Goal: Transaction & Acquisition: Book appointment/travel/reservation

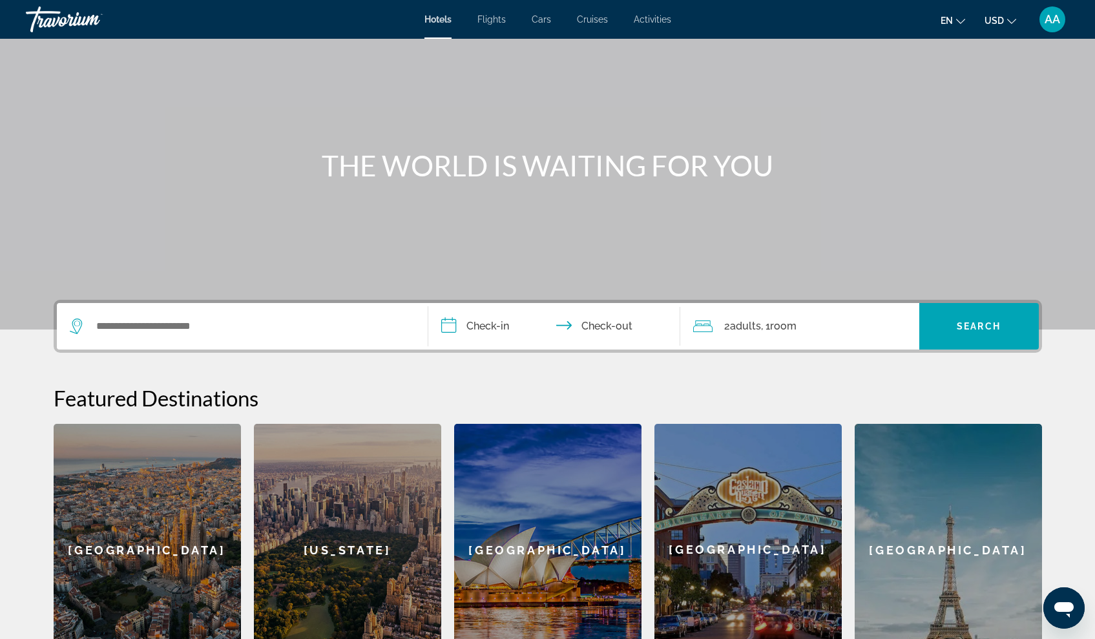
scroll to position [59, 0]
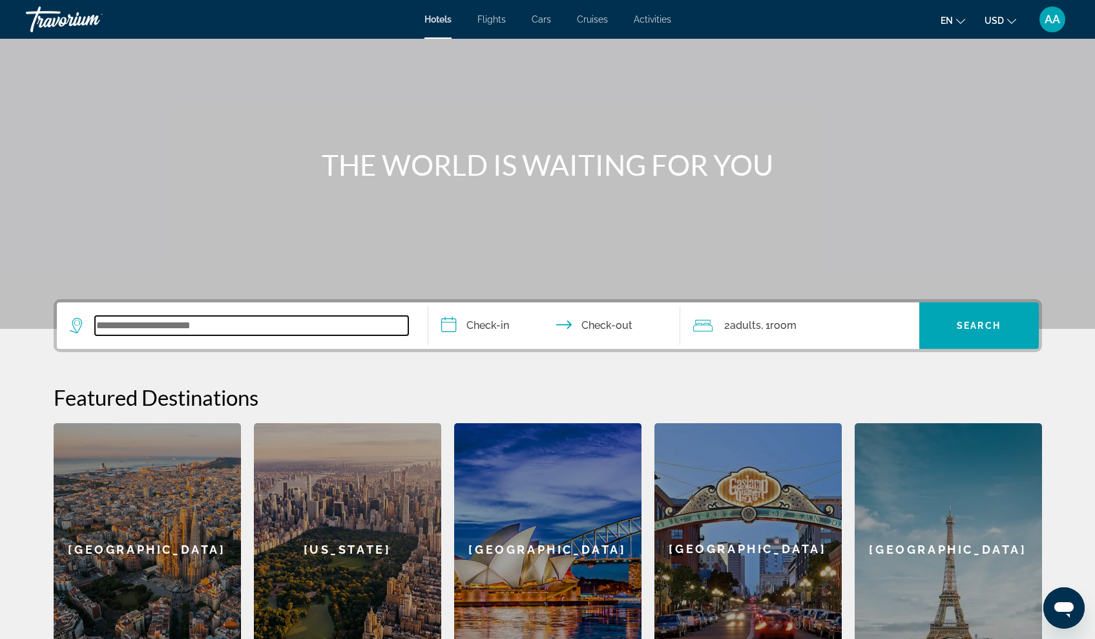
click at [274, 321] on input "Search widget" at bounding box center [251, 325] width 313 height 19
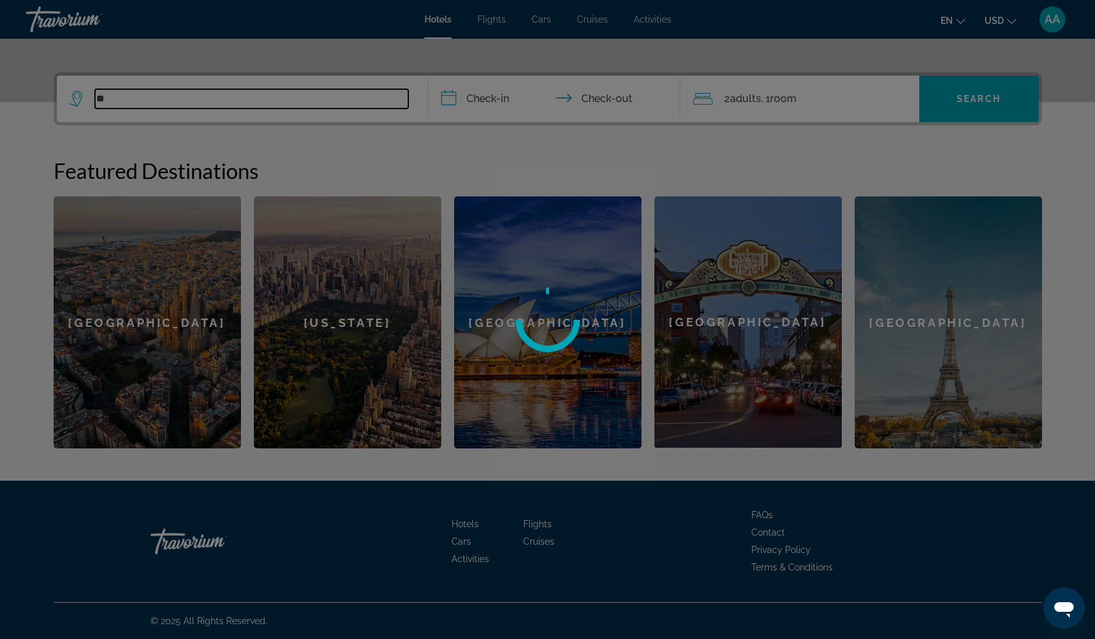
type input "*"
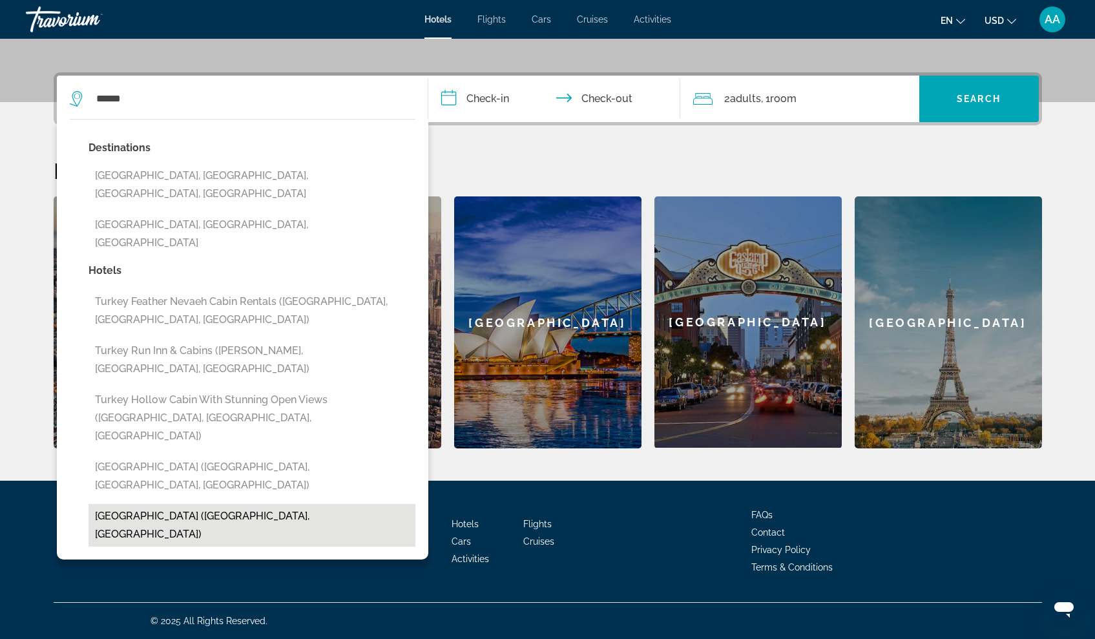
click at [156, 504] on button "[GEOGRAPHIC_DATA] ([GEOGRAPHIC_DATA], [GEOGRAPHIC_DATA])" at bounding box center [252, 525] width 327 height 43
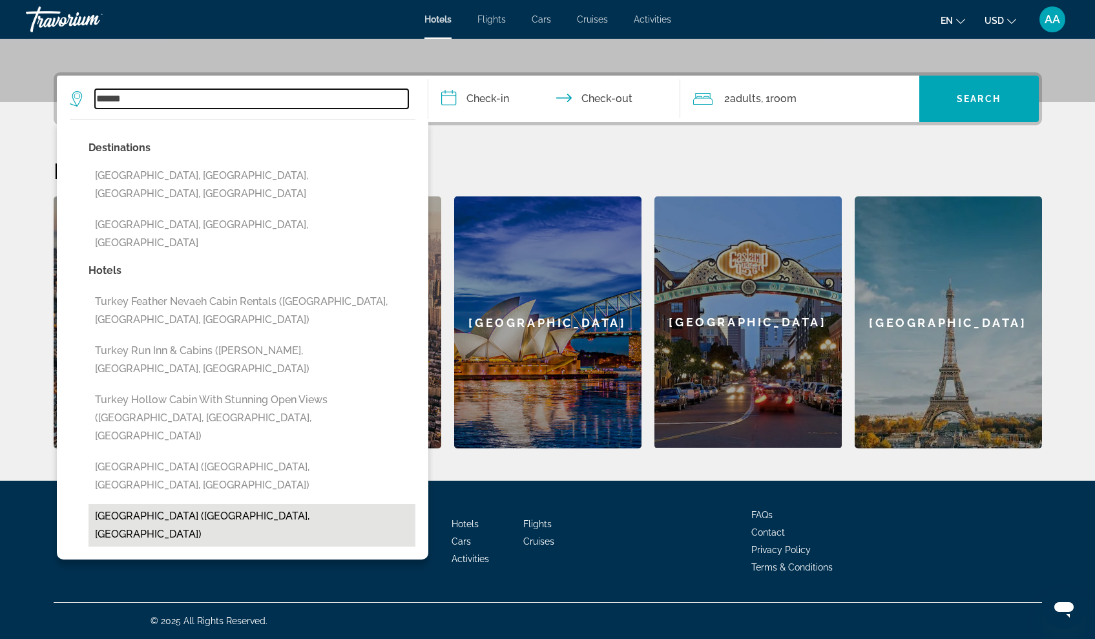
type input "**********"
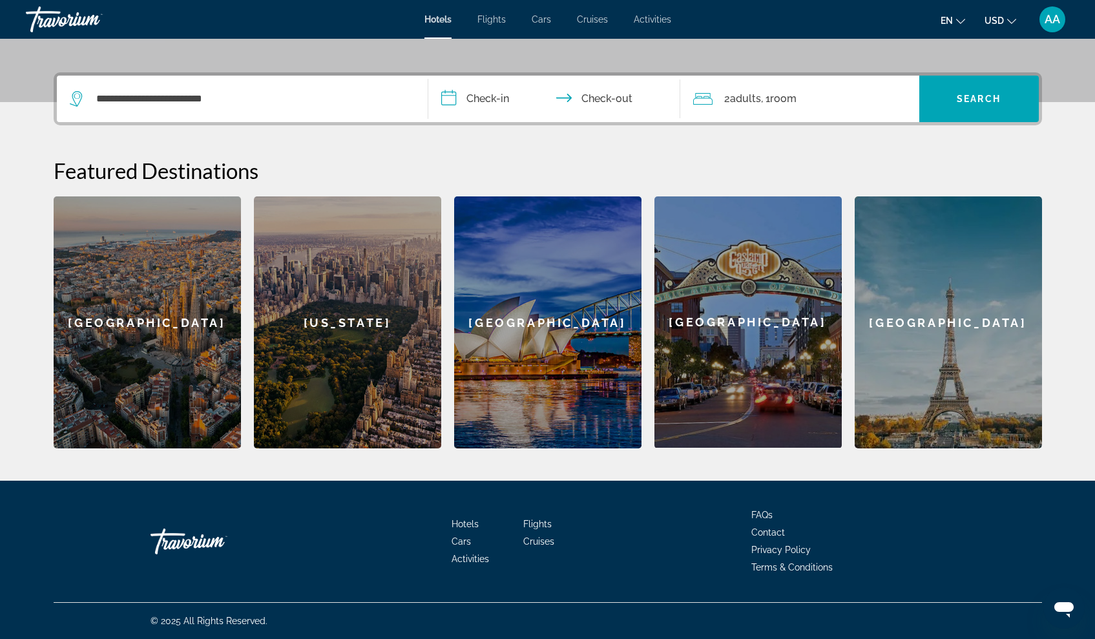
click at [816, 95] on div "2 Adult Adults , 1 Room rooms" at bounding box center [806, 99] width 226 height 18
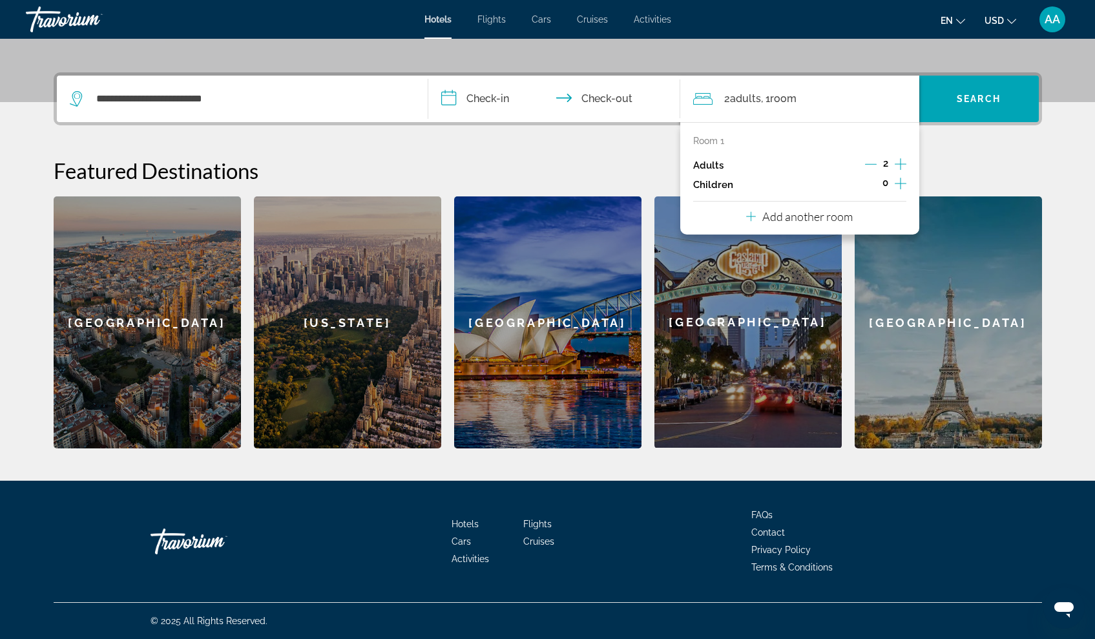
click at [901, 182] on icon "Increment children" at bounding box center [901, 184] width 12 height 16
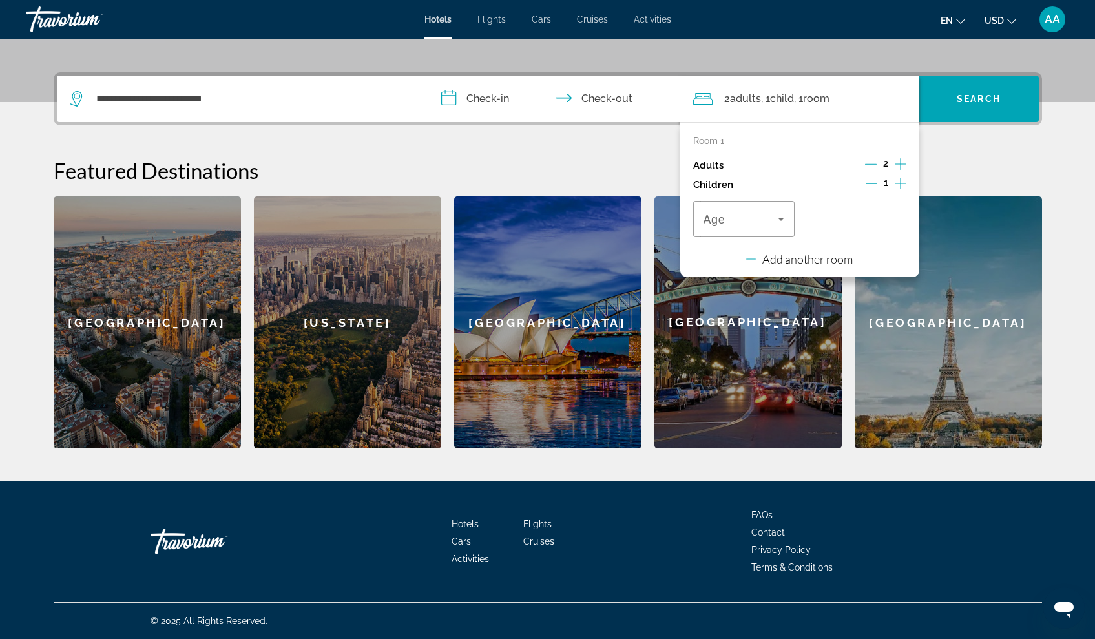
click at [901, 182] on icon "Increment children" at bounding box center [901, 184] width 12 height 16
click at [788, 216] on icon "Travelers: 2 adults, 2 children" at bounding box center [781, 219] width 16 height 16
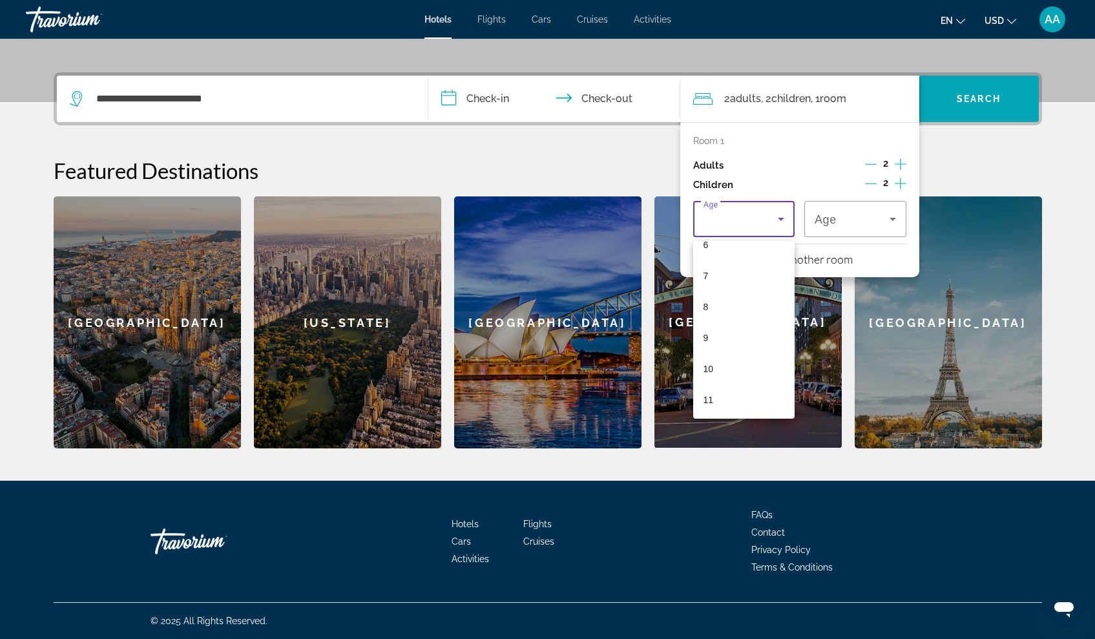
scroll to position [201, 0]
click at [719, 313] on mat-option "8" at bounding box center [744, 308] width 102 height 31
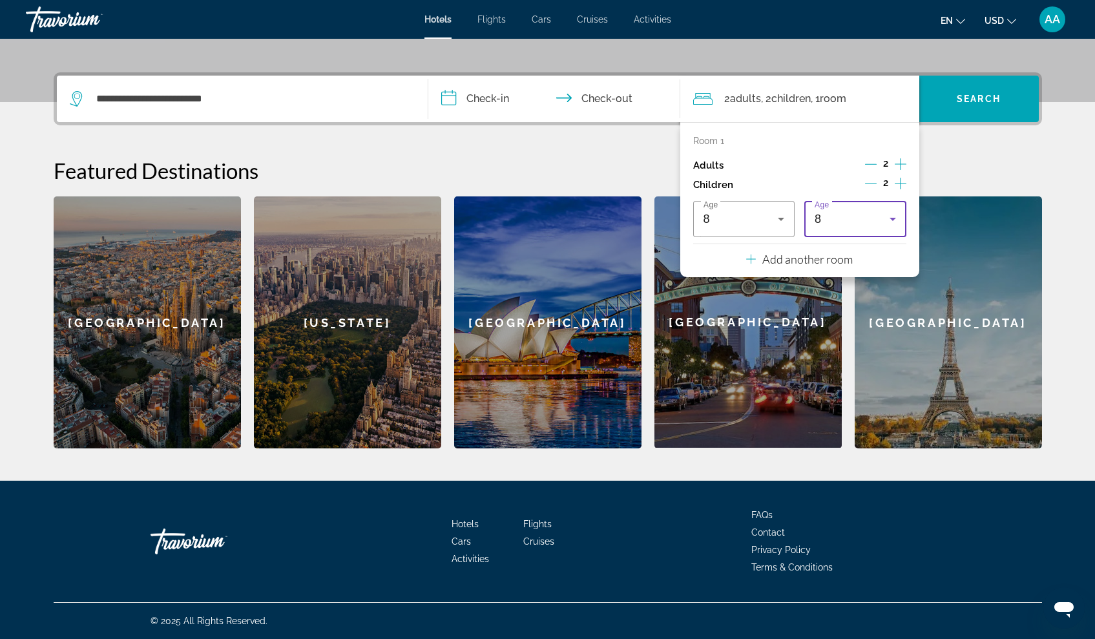
click at [896, 227] on icon "Travelers: 2 adults, 2 children" at bounding box center [893, 219] width 16 height 16
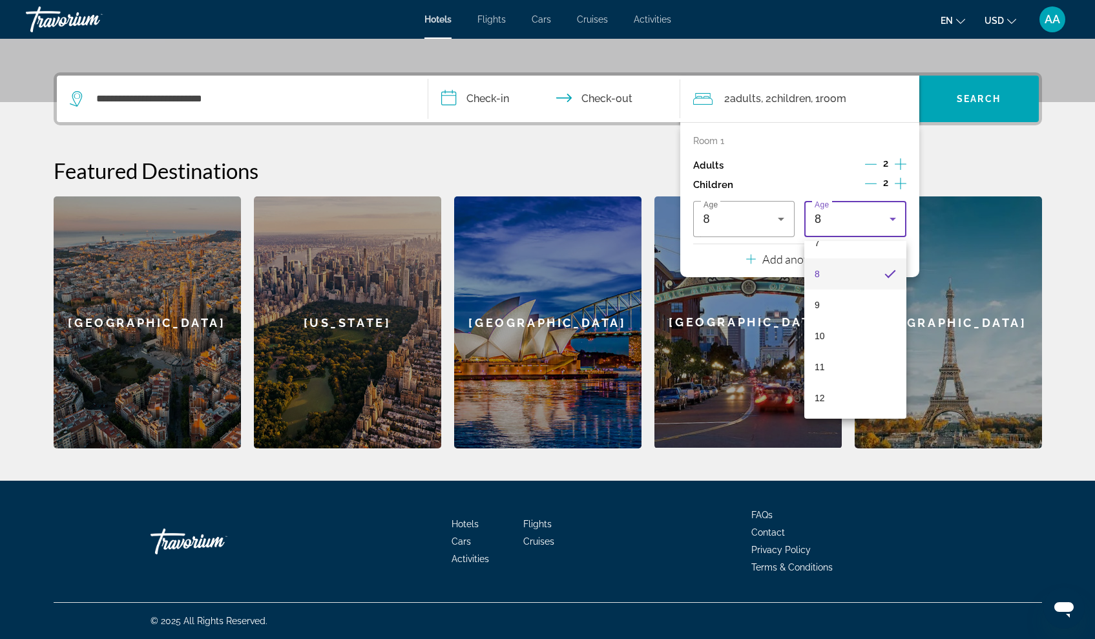
scroll to position [224, 0]
click at [857, 380] on mat-option "11" at bounding box center [855, 379] width 102 height 31
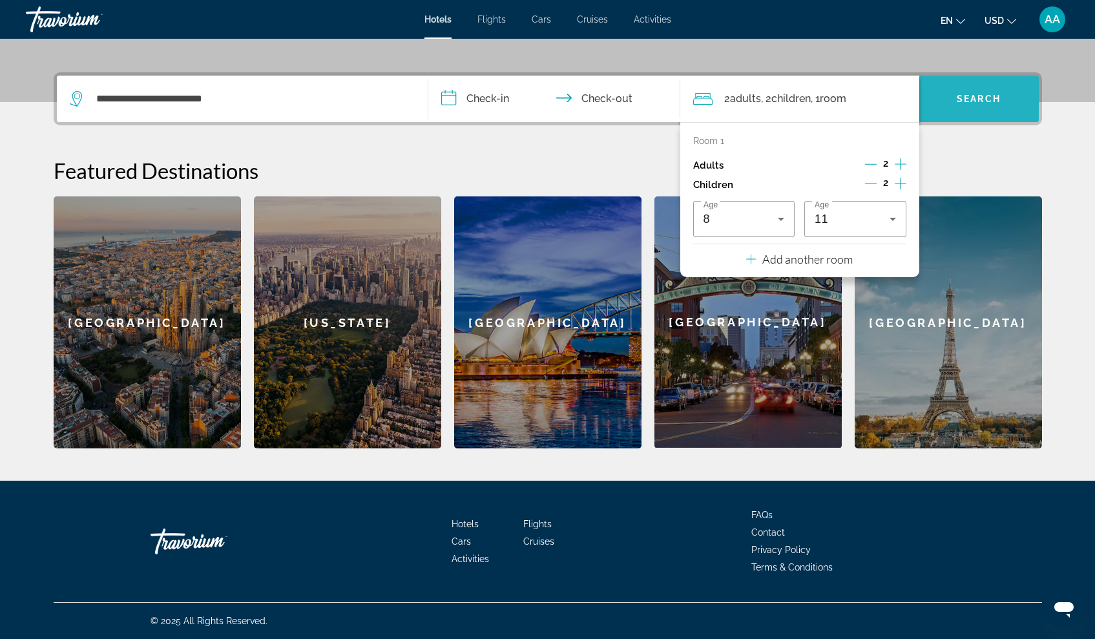
click at [961, 109] on span "Search widget" at bounding box center [979, 98] width 120 height 31
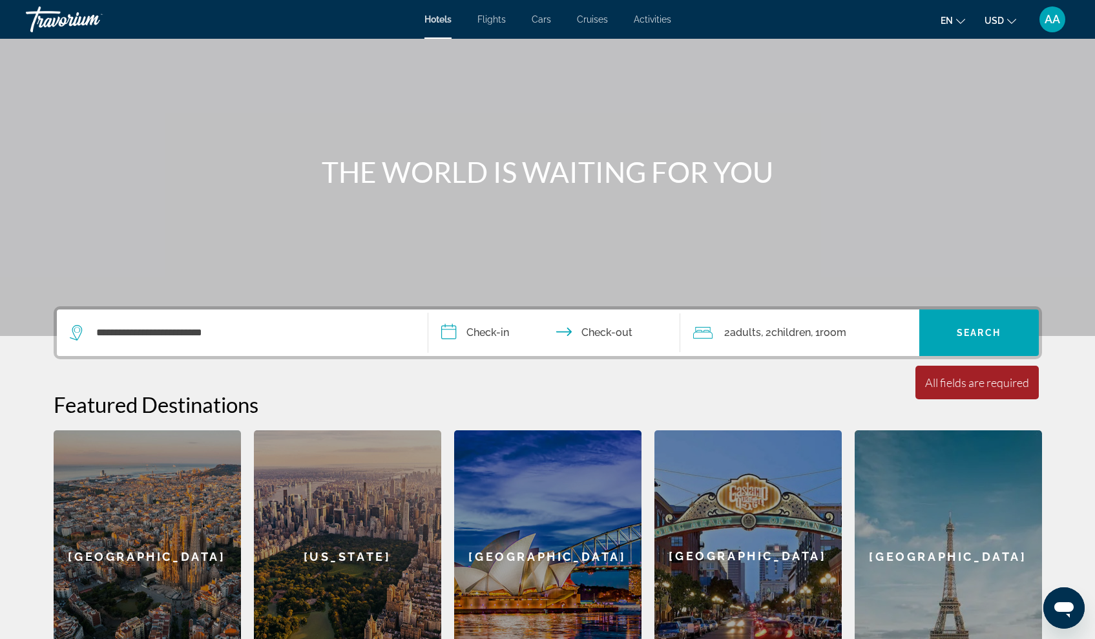
scroll to position [42, 0]
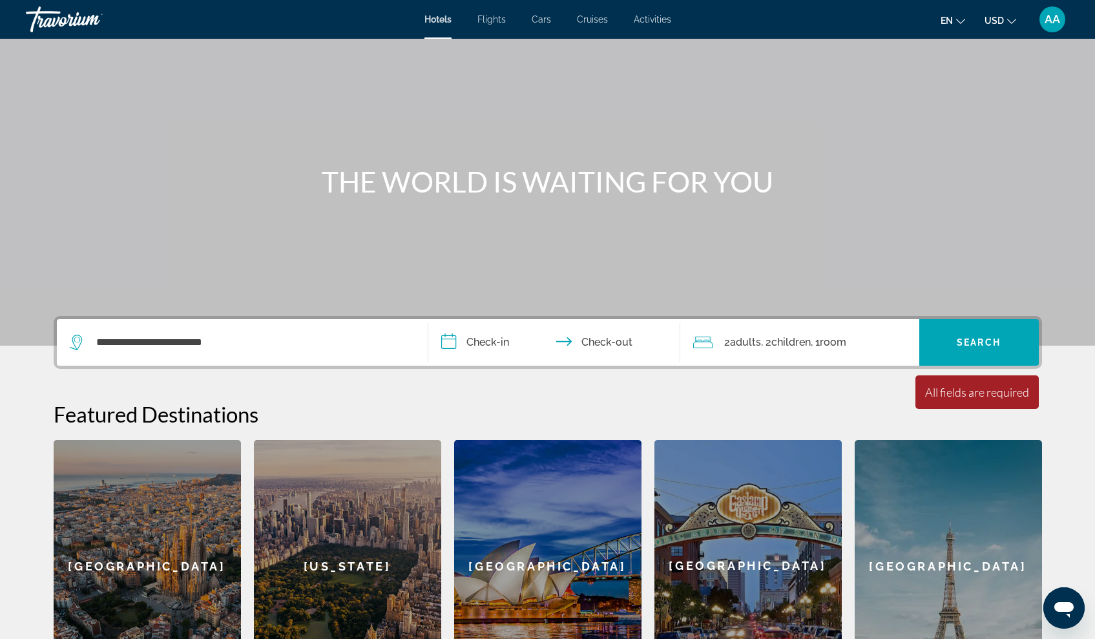
click at [470, 335] on input "**********" at bounding box center [556, 344] width 257 height 50
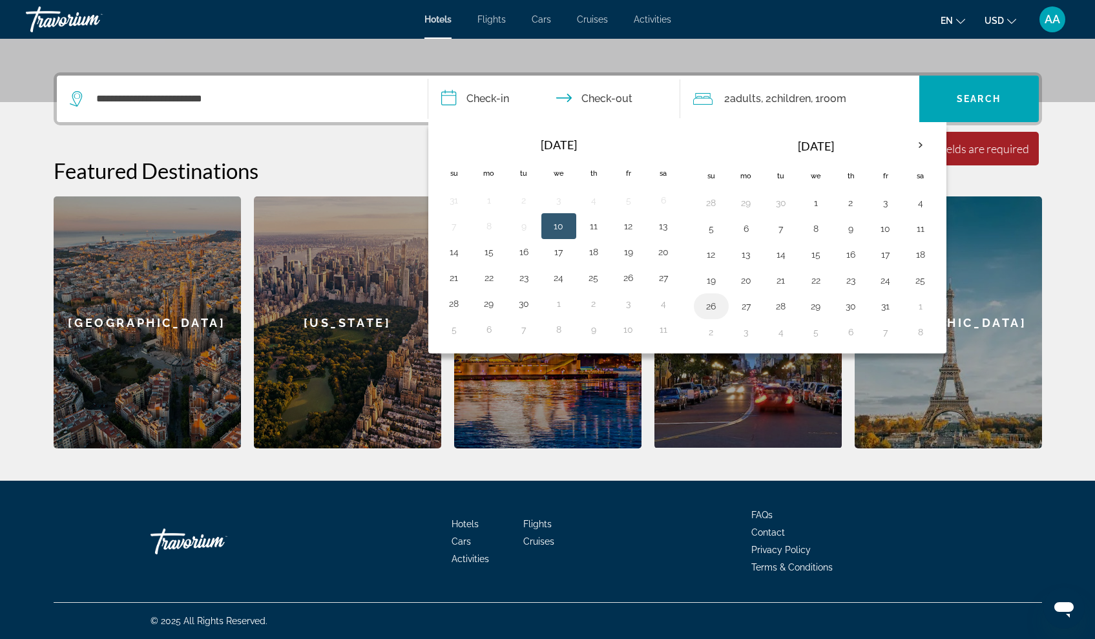
click at [713, 306] on button "26" at bounding box center [711, 306] width 21 height 18
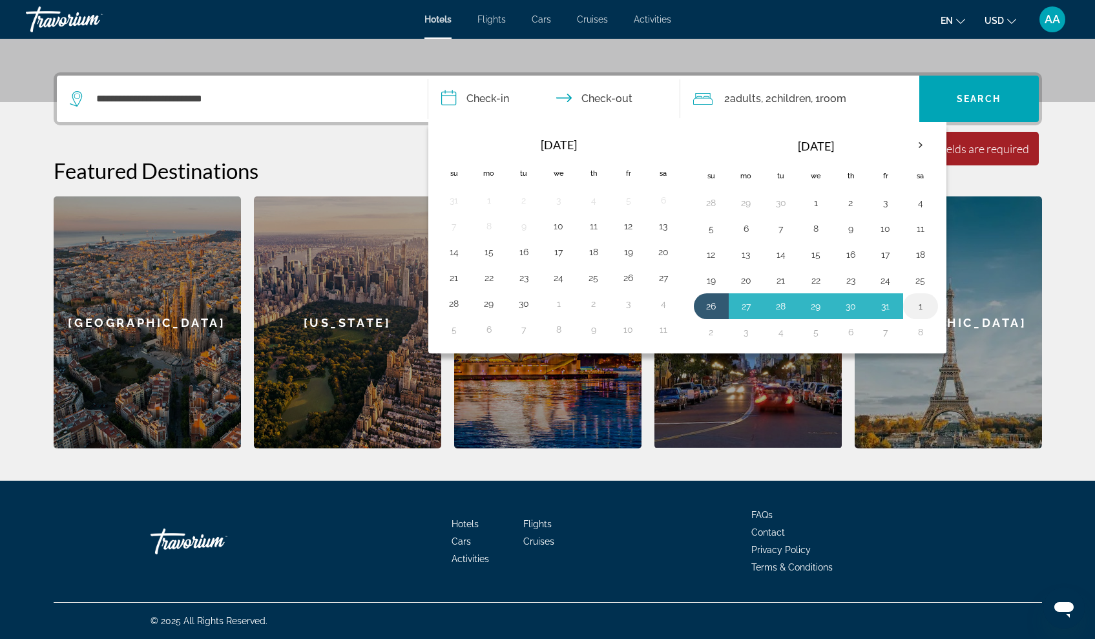
click at [920, 304] on button "1" at bounding box center [920, 306] width 21 height 18
type input "**********"
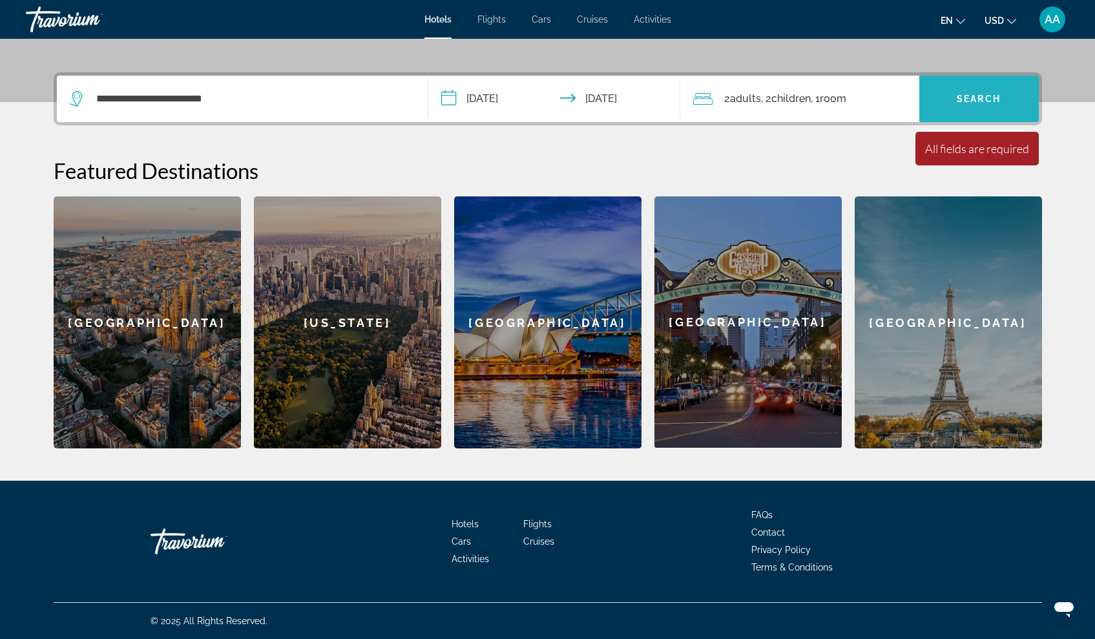
click at [953, 89] on span "Search widget" at bounding box center [979, 98] width 120 height 31
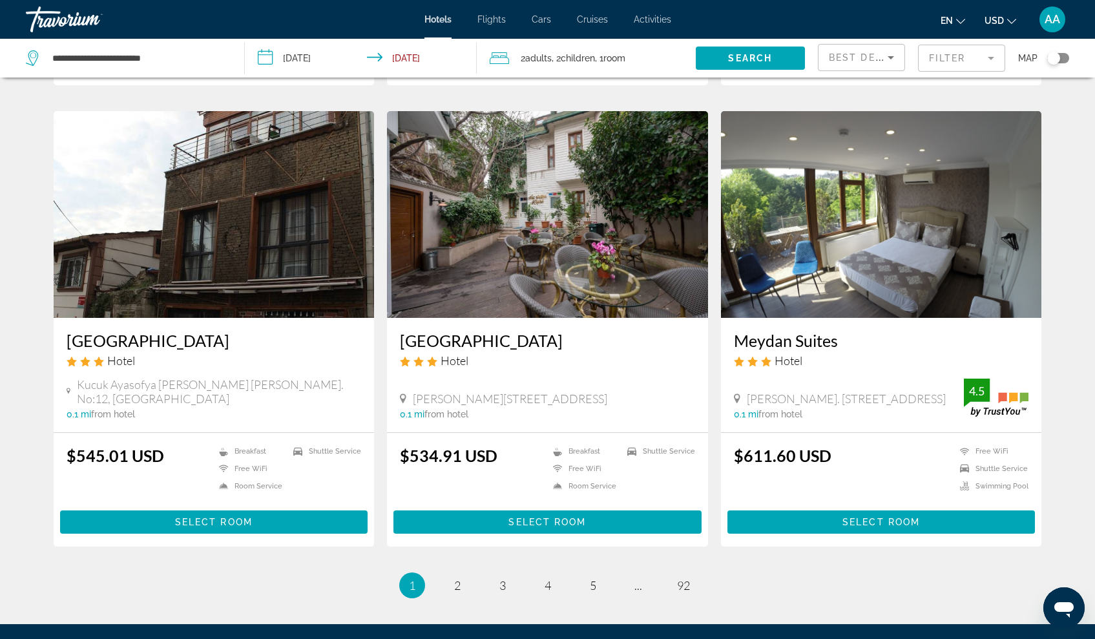
scroll to position [1410, 0]
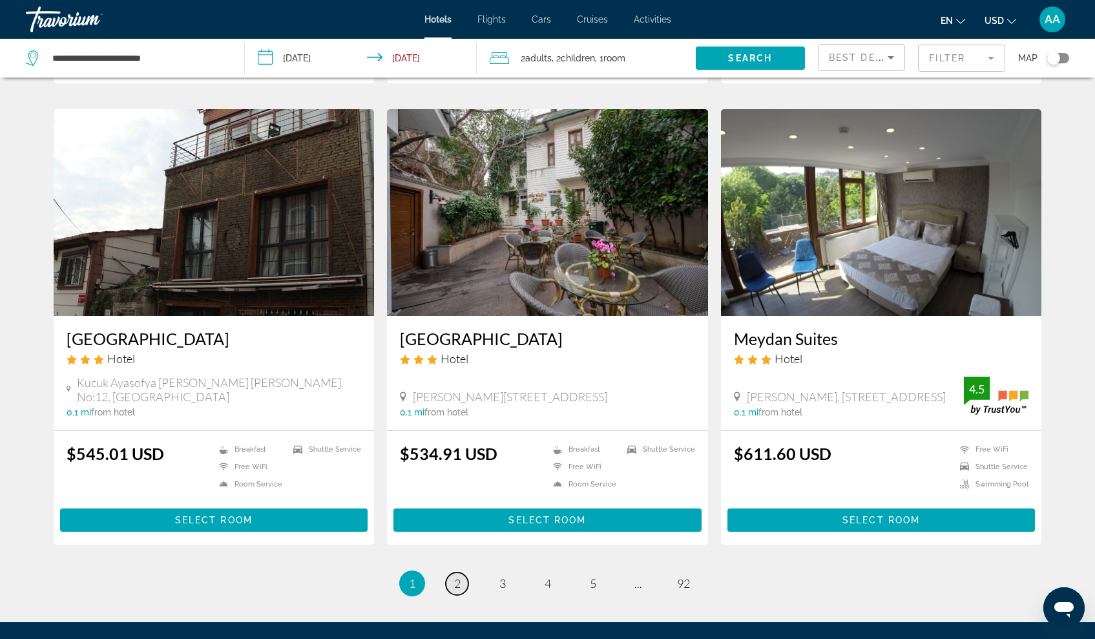
click at [451, 572] on link "page 2" at bounding box center [457, 583] width 23 height 23
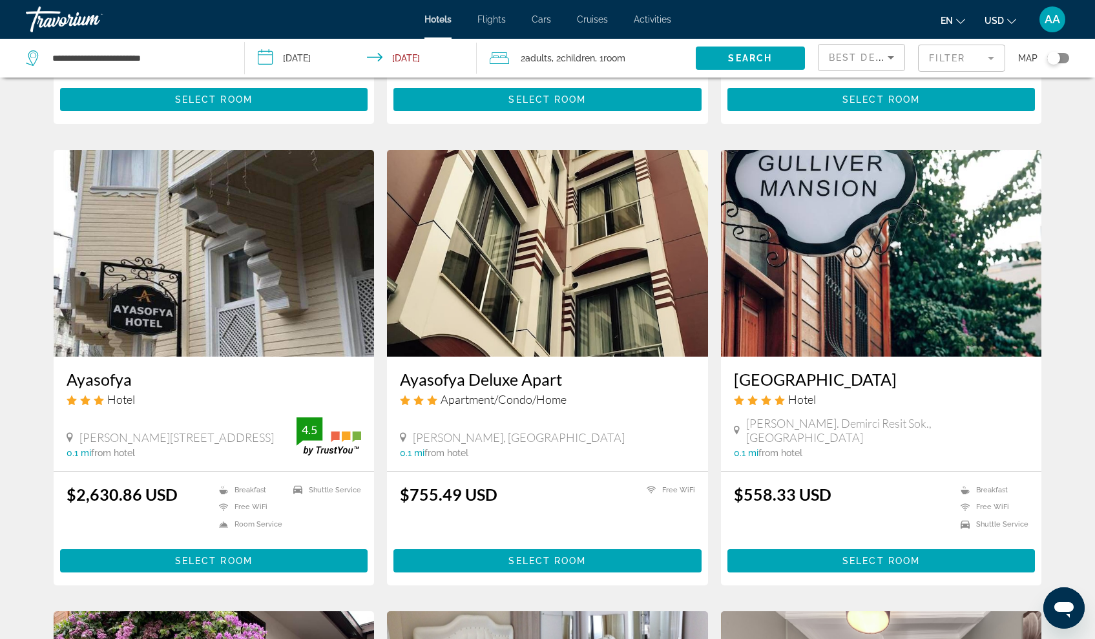
scroll to position [441, 0]
